Goal: Navigation & Orientation: Find specific page/section

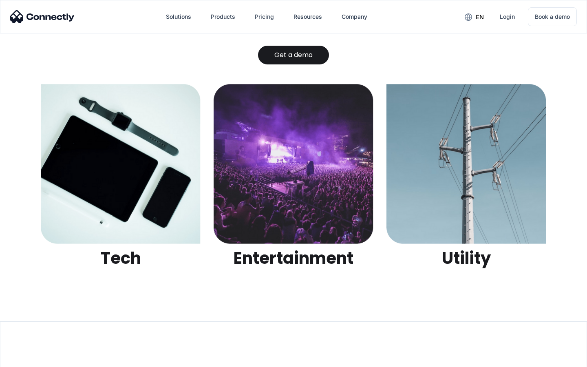
scroll to position [2571, 0]
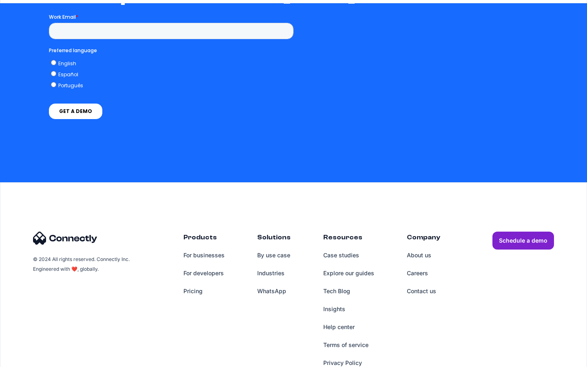
scroll to position [618, 0]
